Goal: Information Seeking & Learning: Learn about a topic

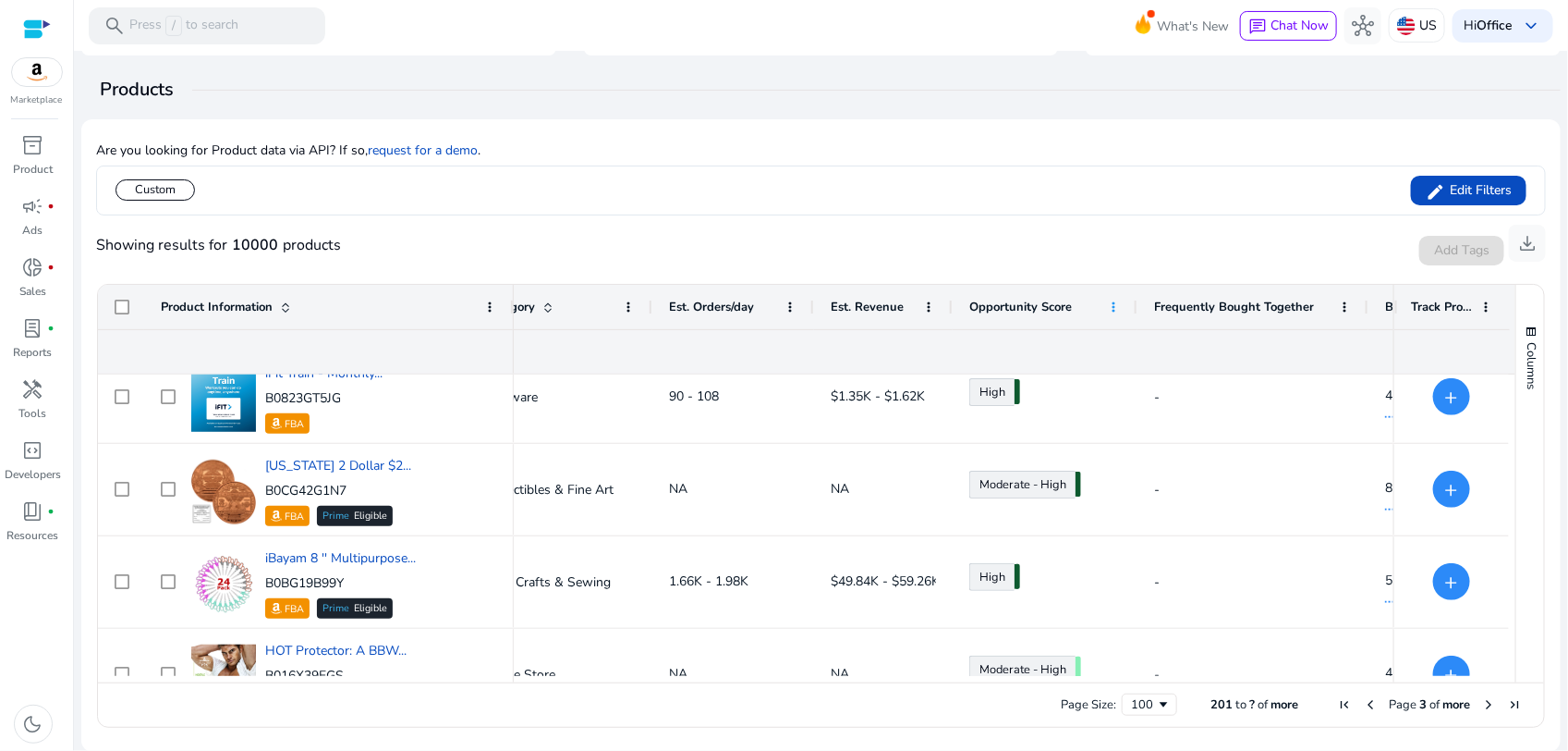
click at [1115, 306] on span at bounding box center [1112, 306] width 15 height 15
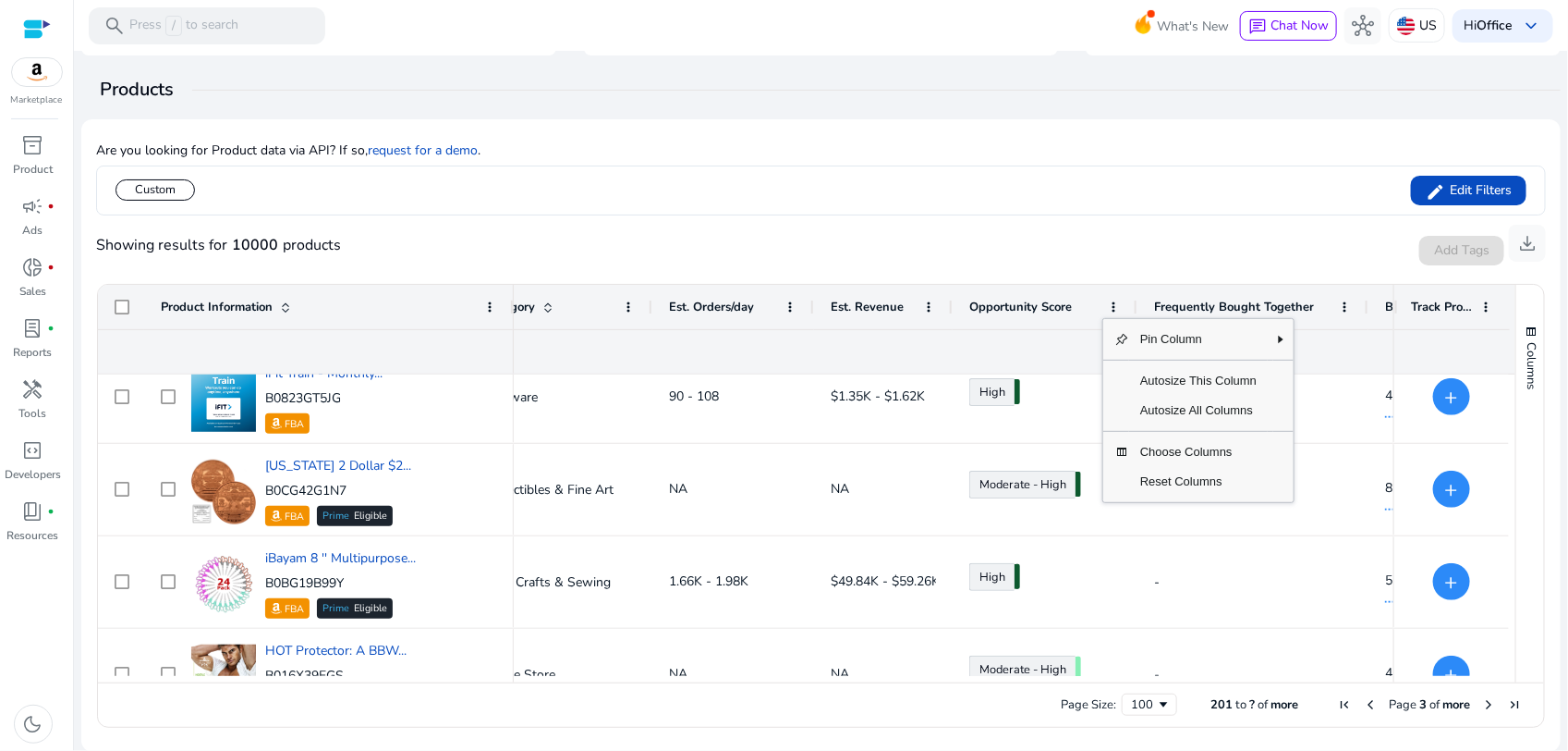
click at [965, 240] on div "Showing results for 10000 products Add Tags Track Product download" at bounding box center [820, 245] width 1450 height 59
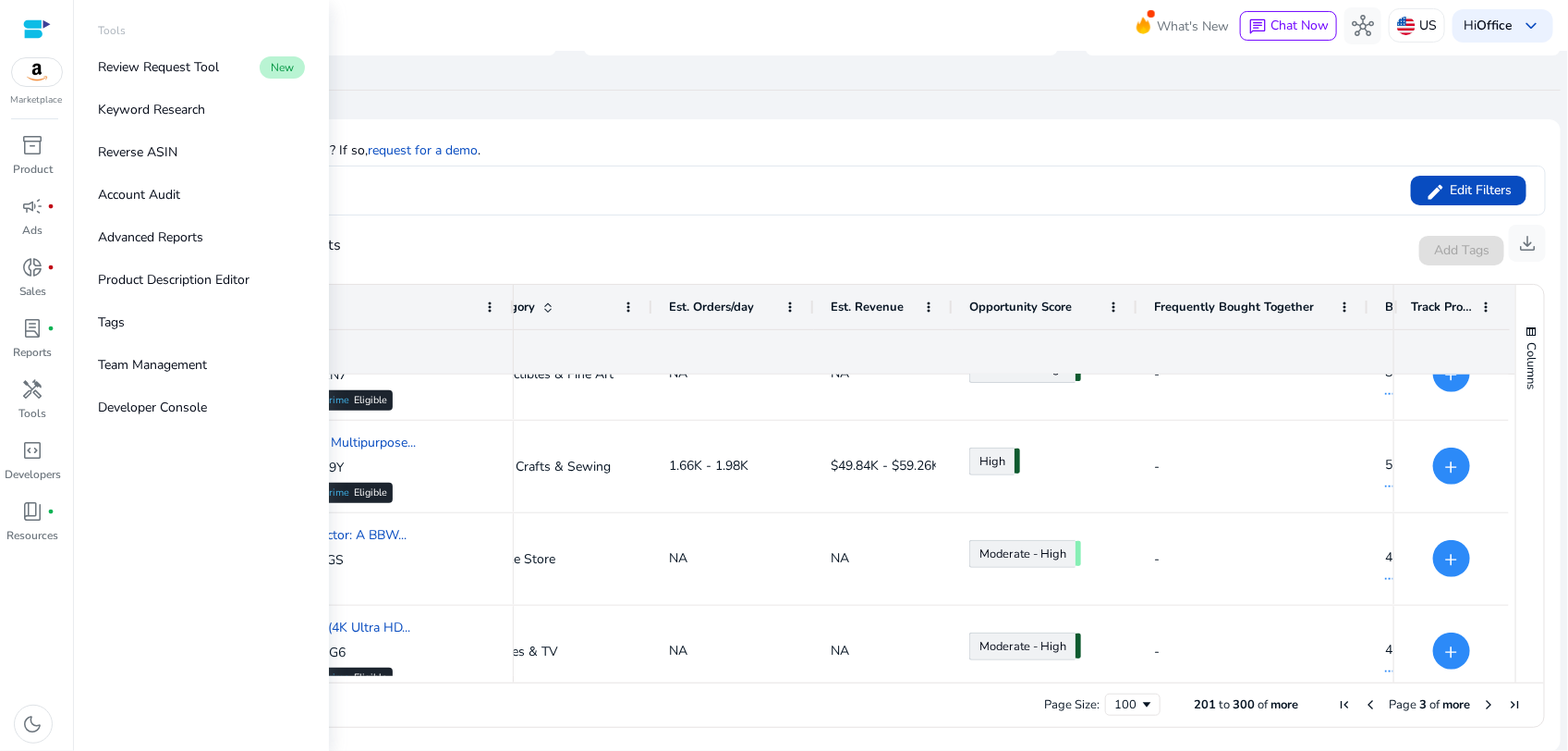
drag, startPoint x: 173, startPoint y: 113, endPoint x: 42, endPoint y: 15, distance: 163.6
drag, startPoint x: 42, startPoint y: 15, endPoint x: 494, endPoint y: 76, distance: 456.1
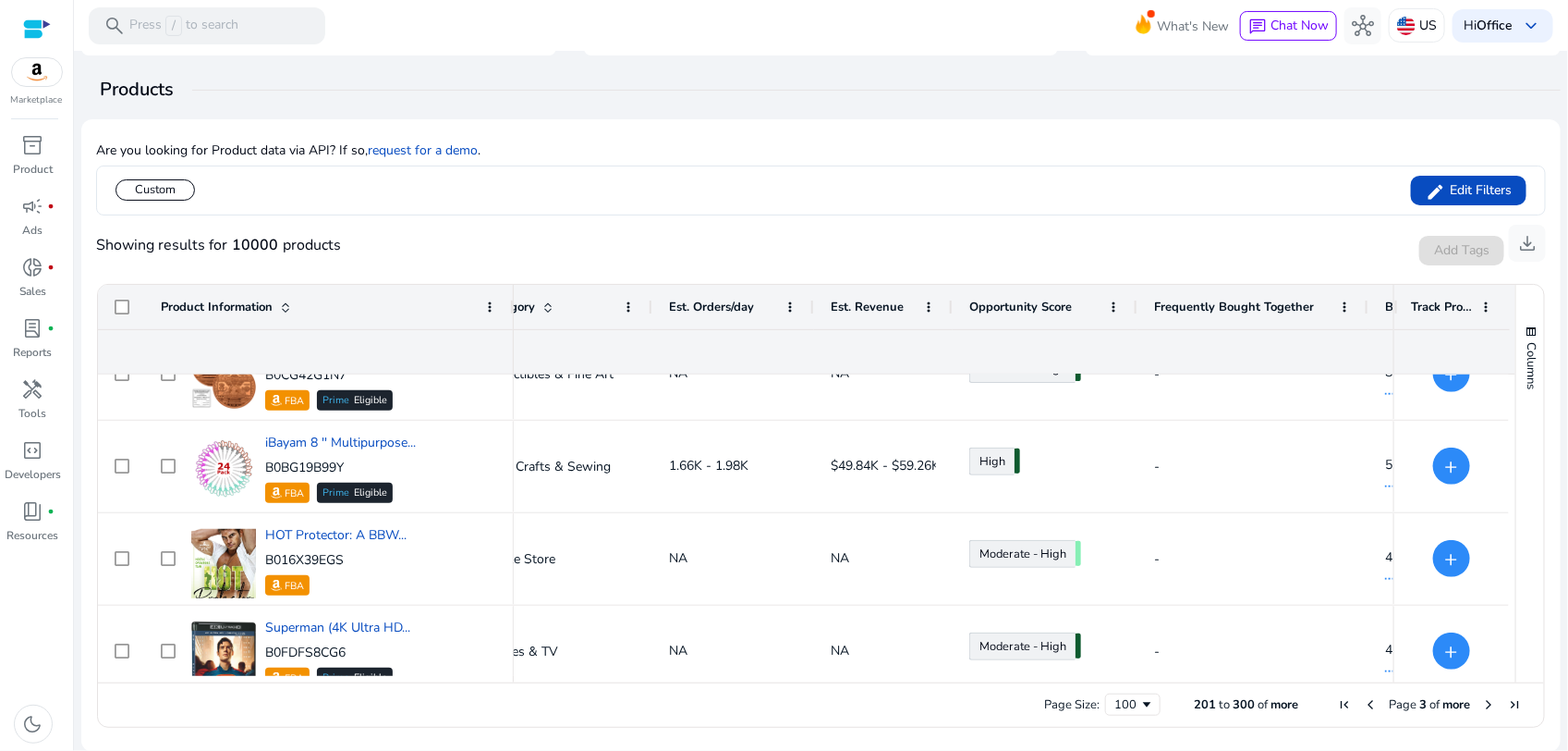
drag, startPoint x: 494, startPoint y: 76, endPoint x: 29, endPoint y: 31, distance: 467.2
drag, startPoint x: 29, startPoint y: 31, endPoint x: 772, endPoint y: 166, distance: 755.2
click at [772, 166] on div "Custom edit Edit Filters" at bounding box center [820, 191] width 1450 height 50
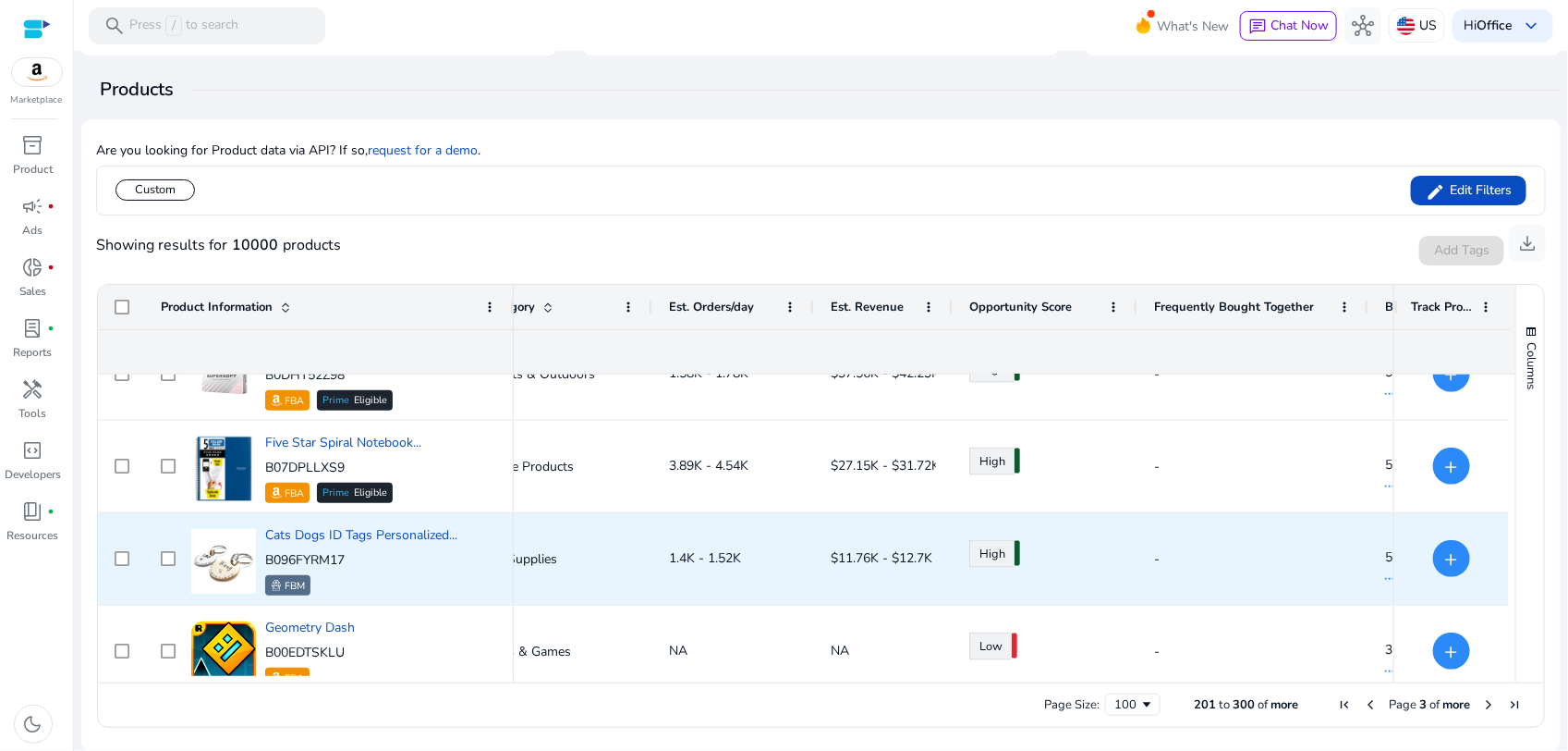
scroll to position [4506, 0]
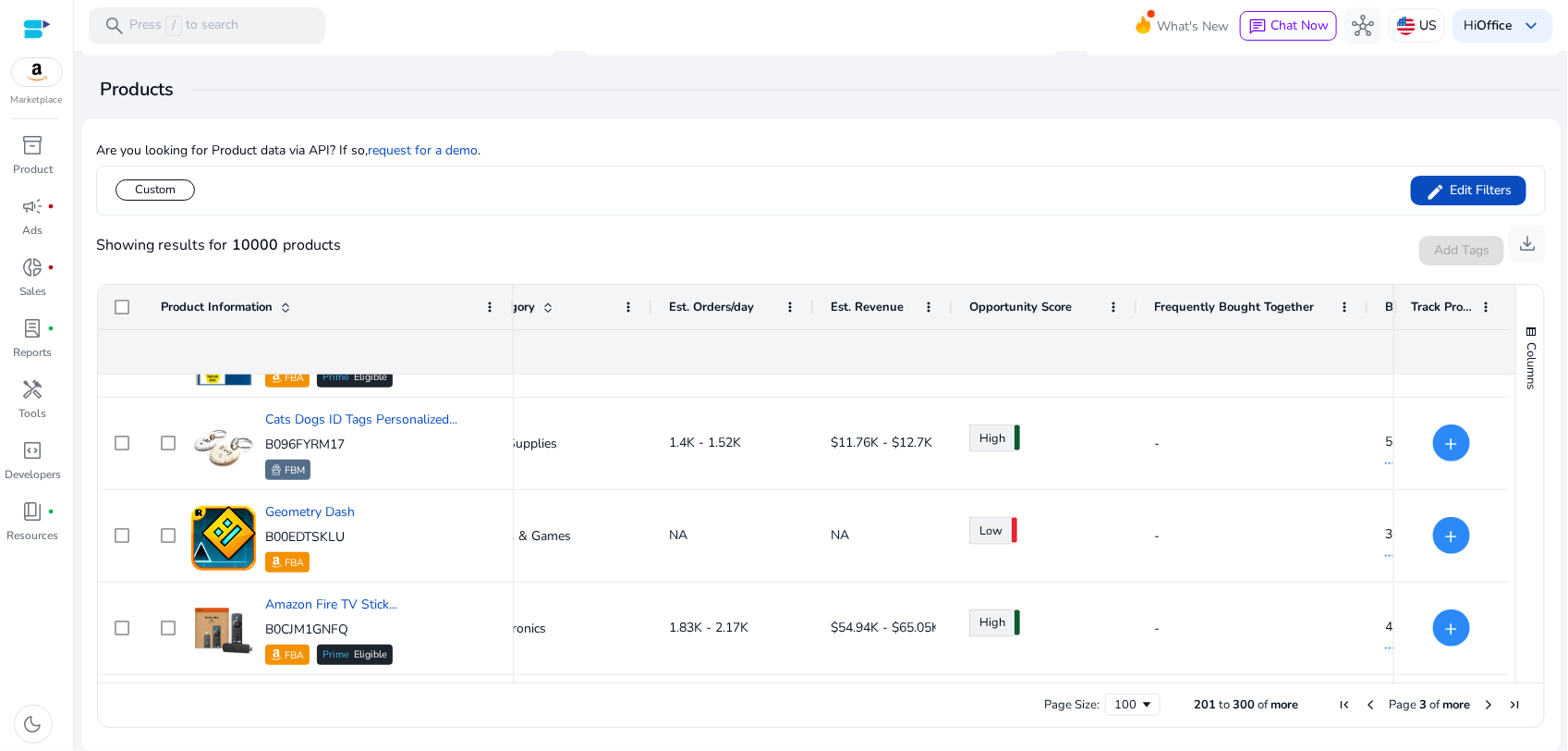
click at [1058, 303] on span "Opportunity Score" at bounding box center [1021, 306] width 103 height 16
click at [1040, 303] on span "Opportunity Score" at bounding box center [1021, 306] width 103 height 16
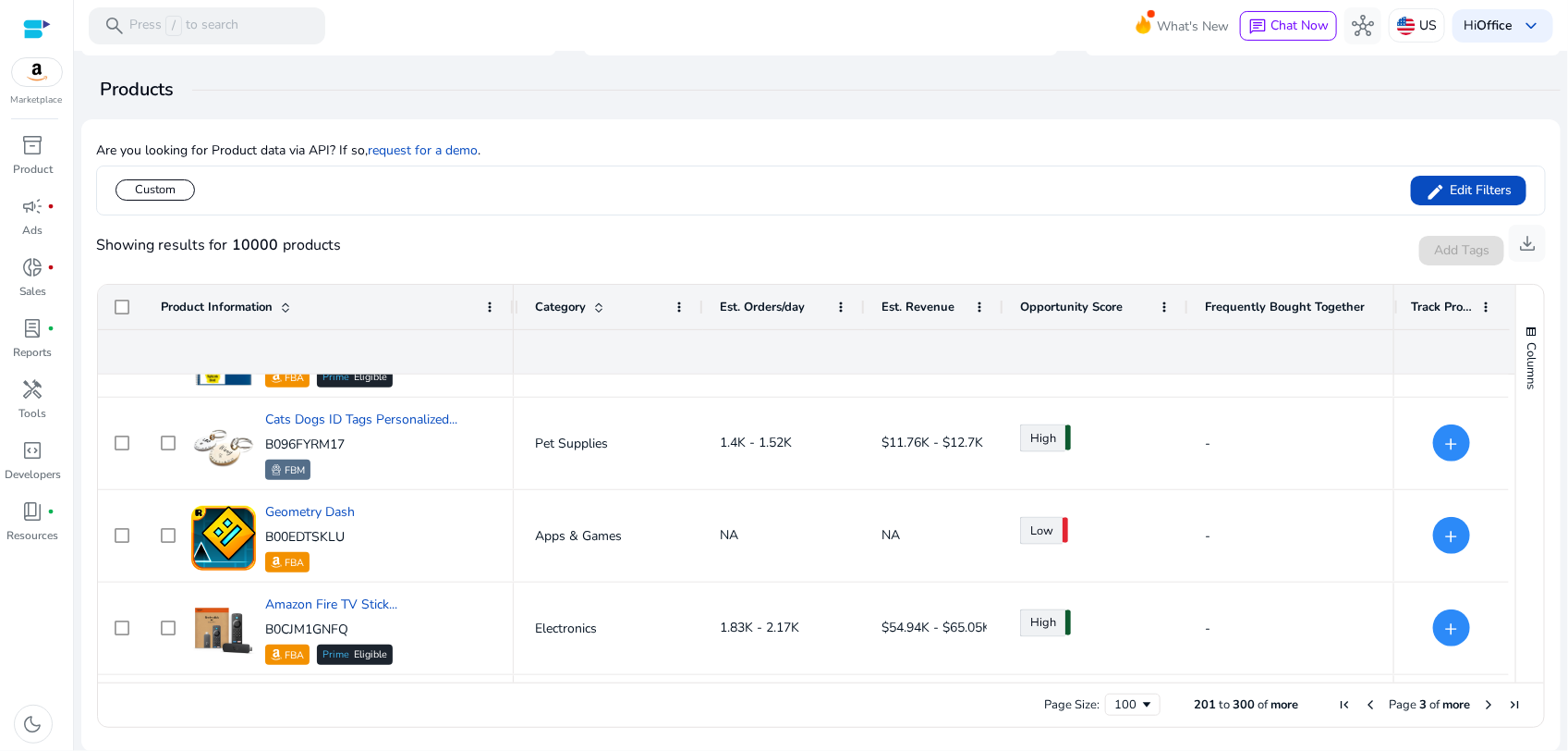
scroll to position [0, 504]
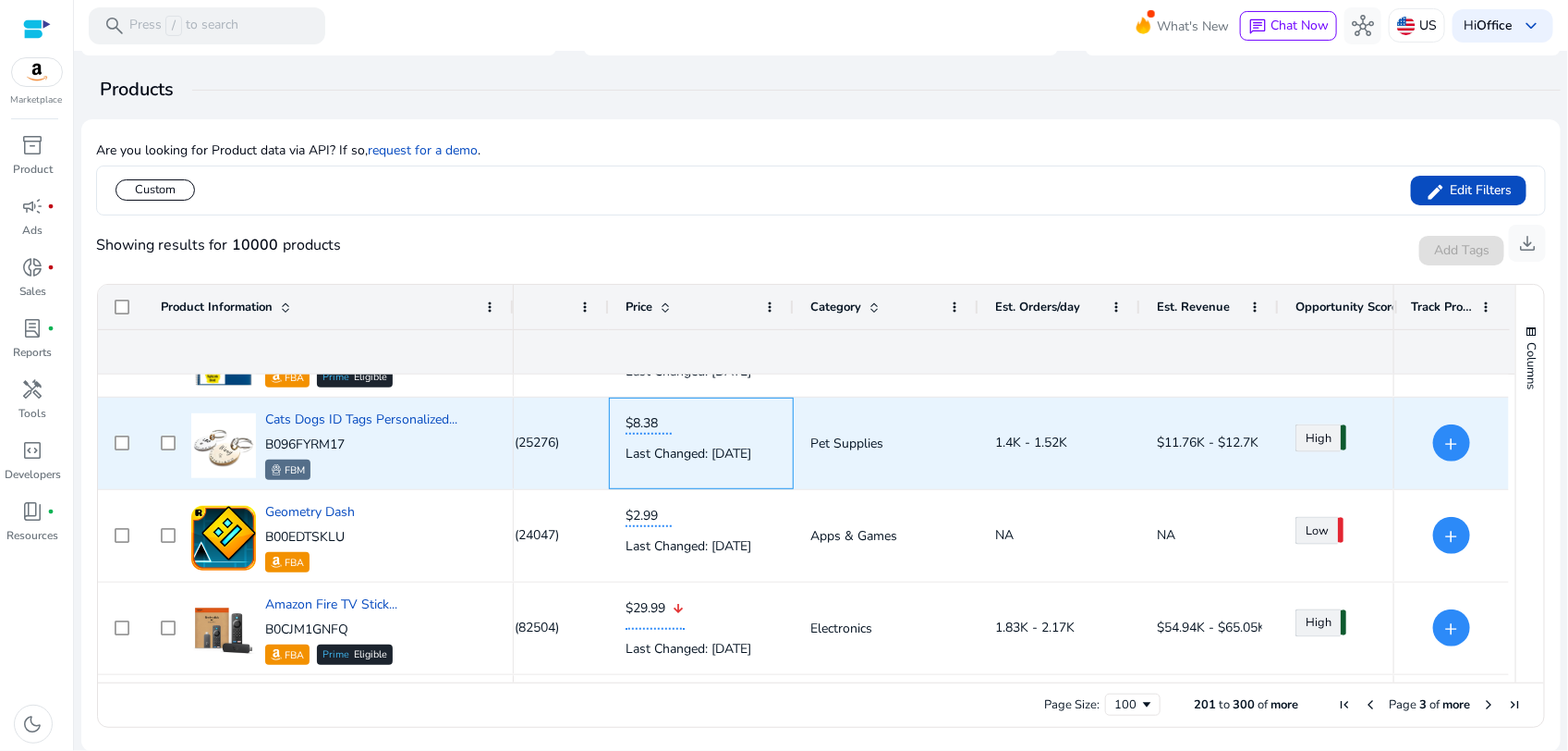
click at [765, 448] on div "Last Changed: [DATE]" at bounding box center [701, 453] width 152 height 38
click at [847, 436] on span "Pet Supplies" at bounding box center [846, 443] width 73 height 17
click at [324, 442] on p "B096FYRM17" at bounding box center [361, 444] width 192 height 18
click at [357, 443] on p "B096FYRM17" at bounding box center [361, 444] width 192 height 18
click at [330, 446] on p "B096FYRM17" at bounding box center [361, 444] width 192 height 18
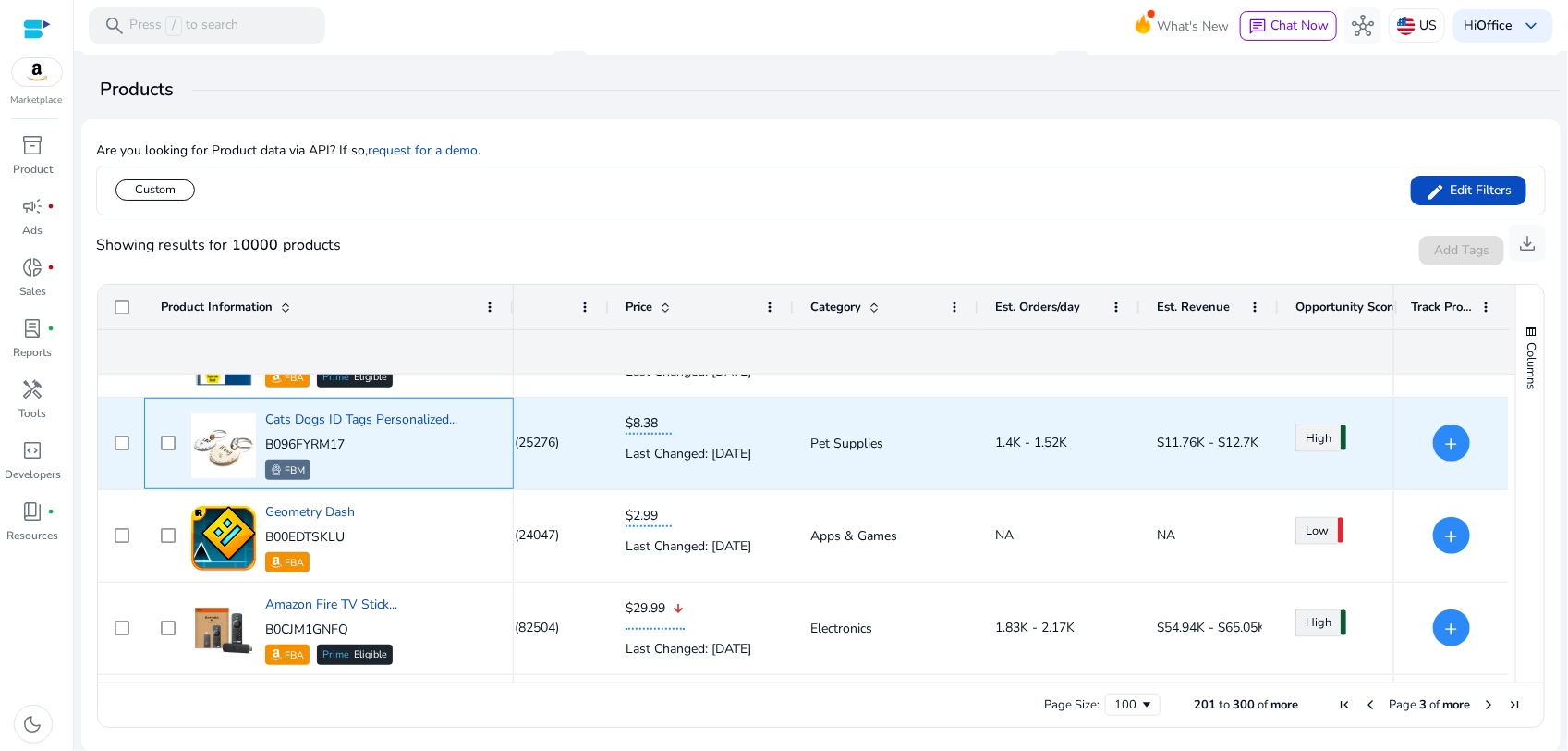
click at [330, 446] on p "B096FYRM17" at bounding box center [361, 444] width 192 height 18
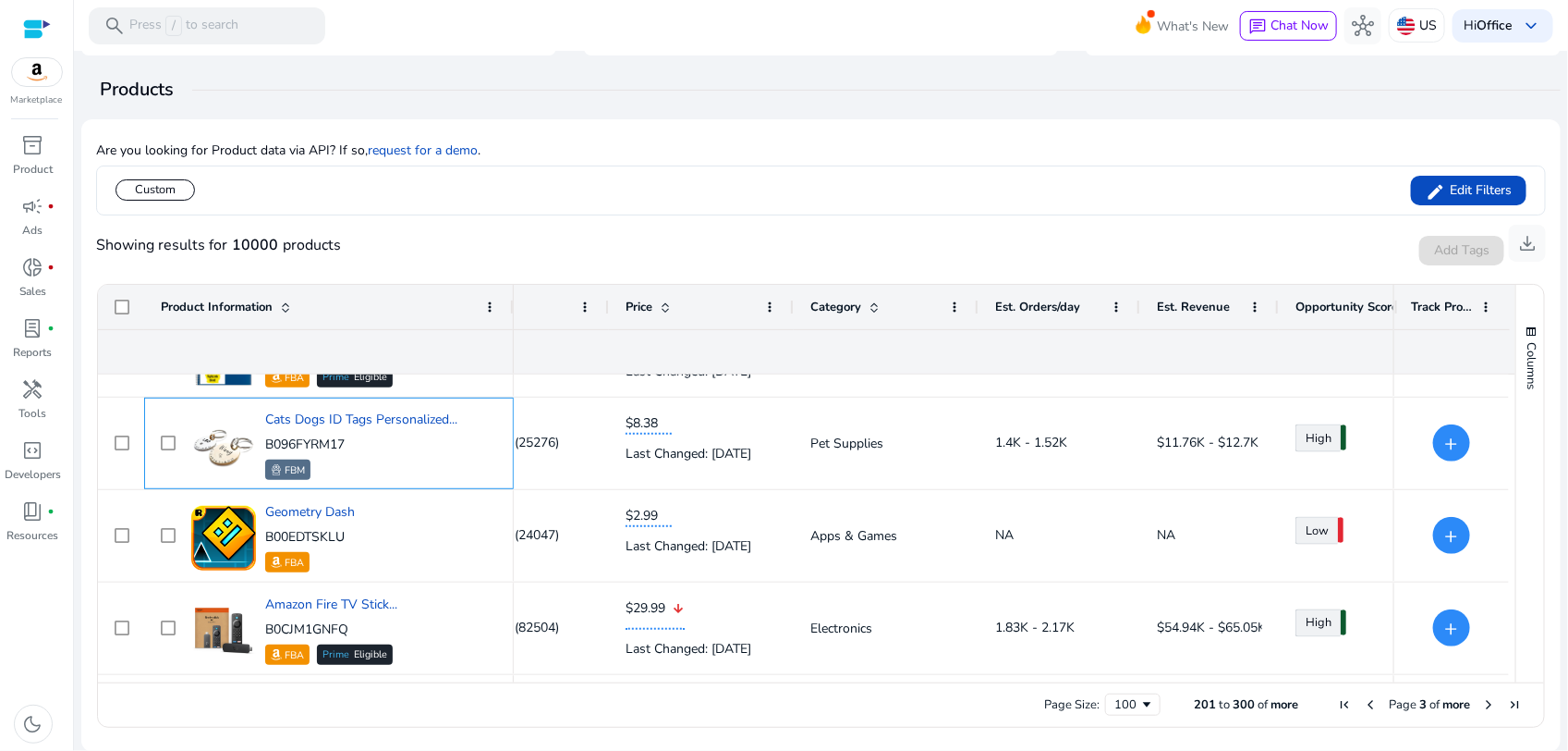
copy p "B096FYRM17"
